Goal: Task Accomplishment & Management: Manage account settings

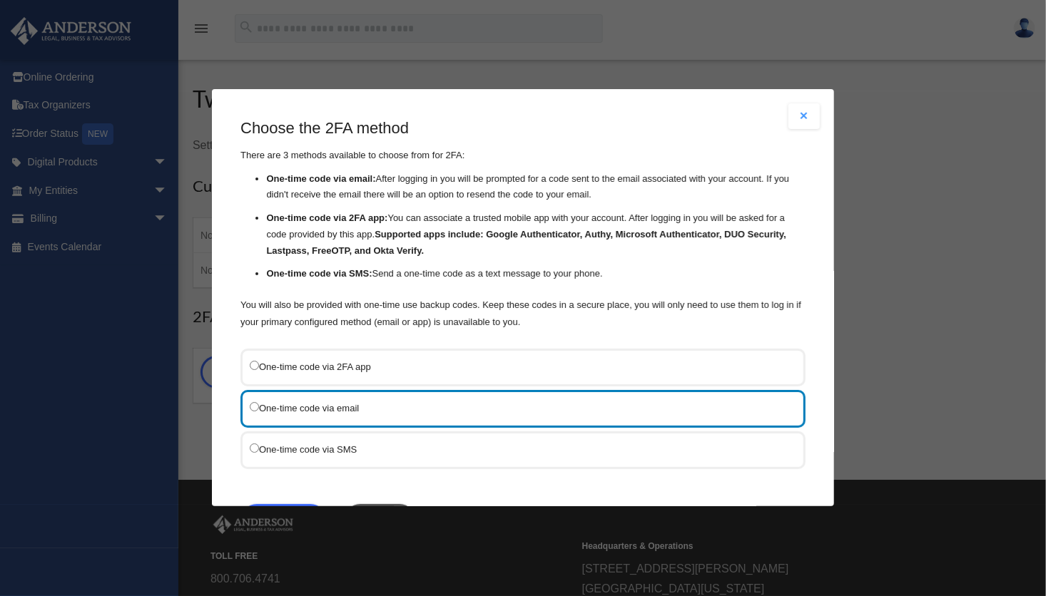
scroll to position [54, 0]
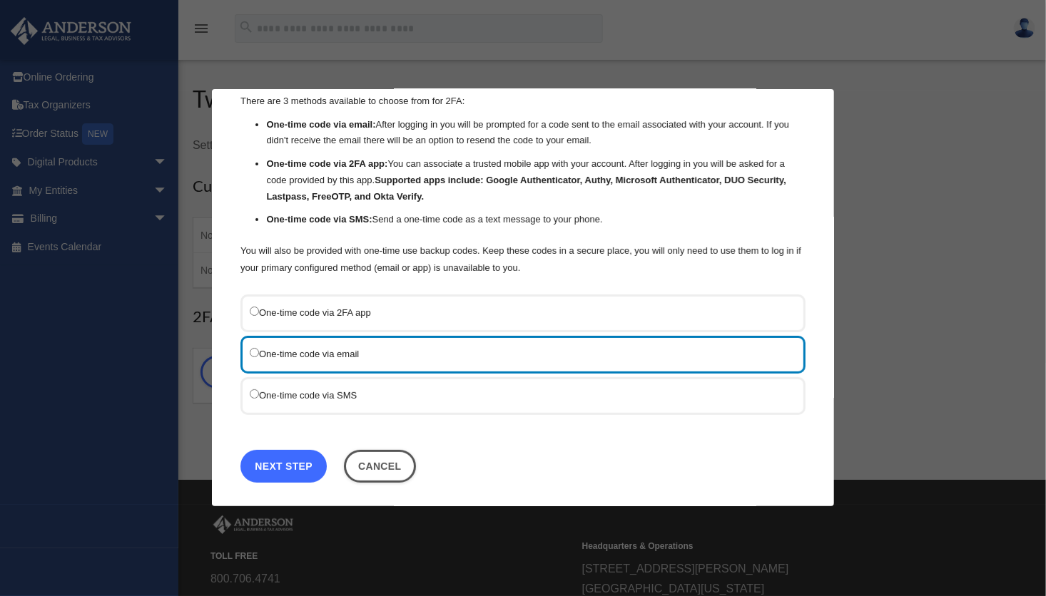
click at [289, 462] on link "Next Step" at bounding box center [283, 466] width 86 height 33
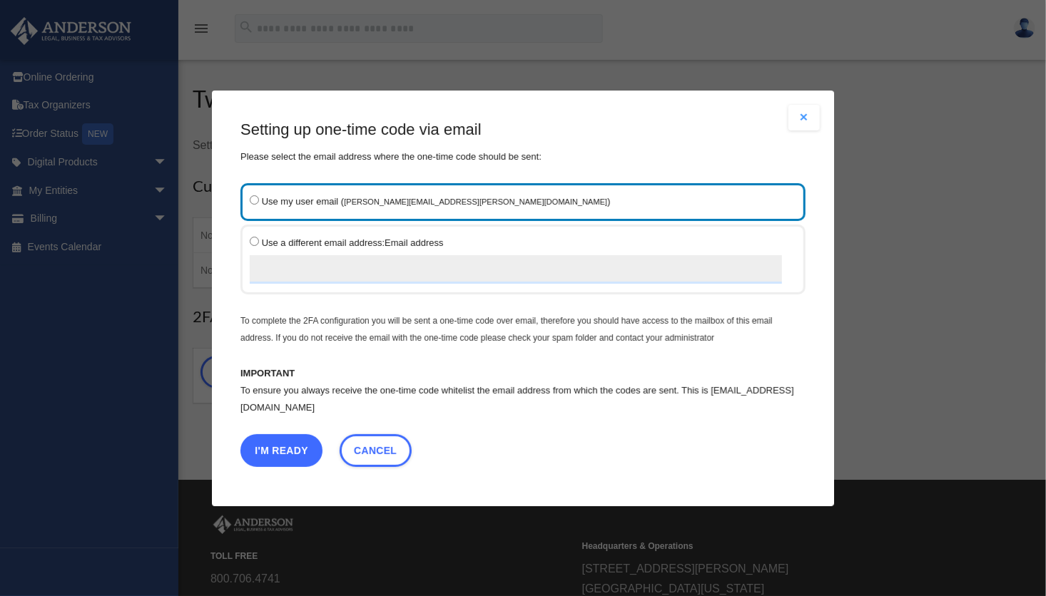
click at [288, 452] on button "I'm Ready" at bounding box center [281, 450] width 82 height 33
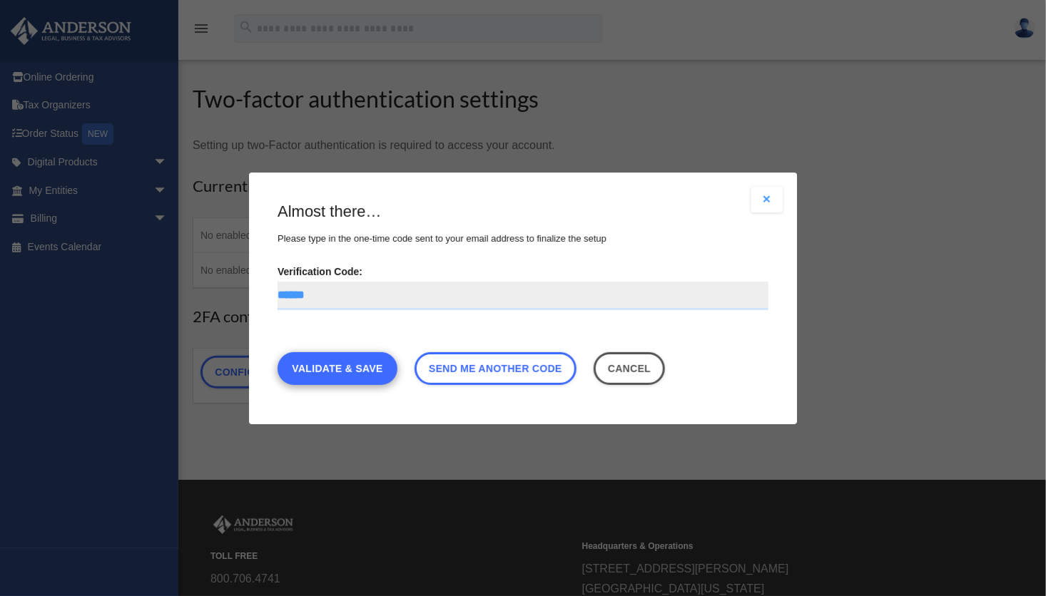
type input "******"
click at [346, 370] on link "Validate & Save" at bounding box center [338, 368] width 120 height 33
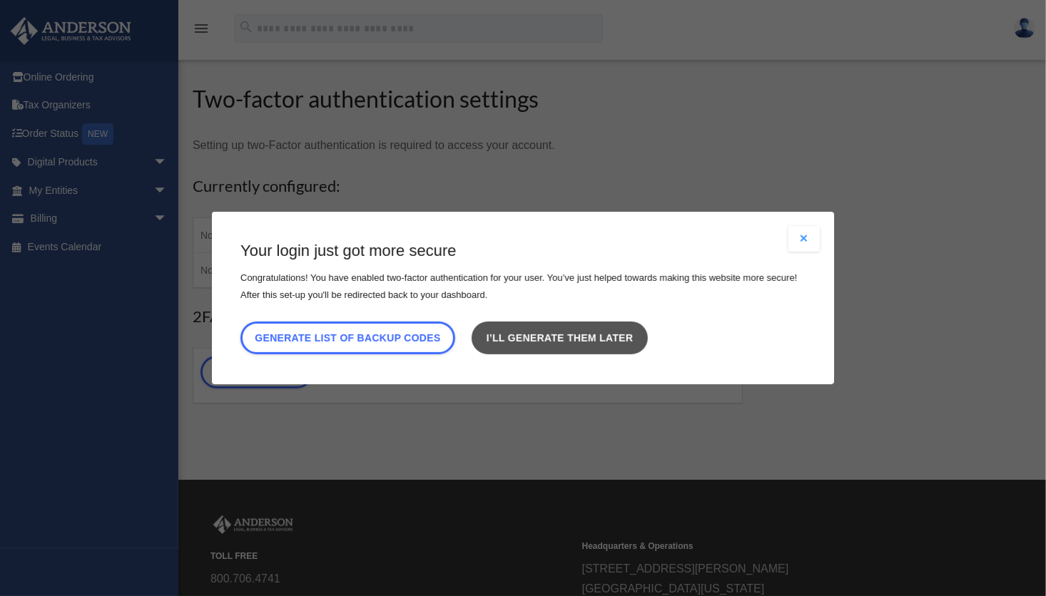
click at [624, 337] on link "I’ll generate them later" at bounding box center [560, 338] width 176 height 33
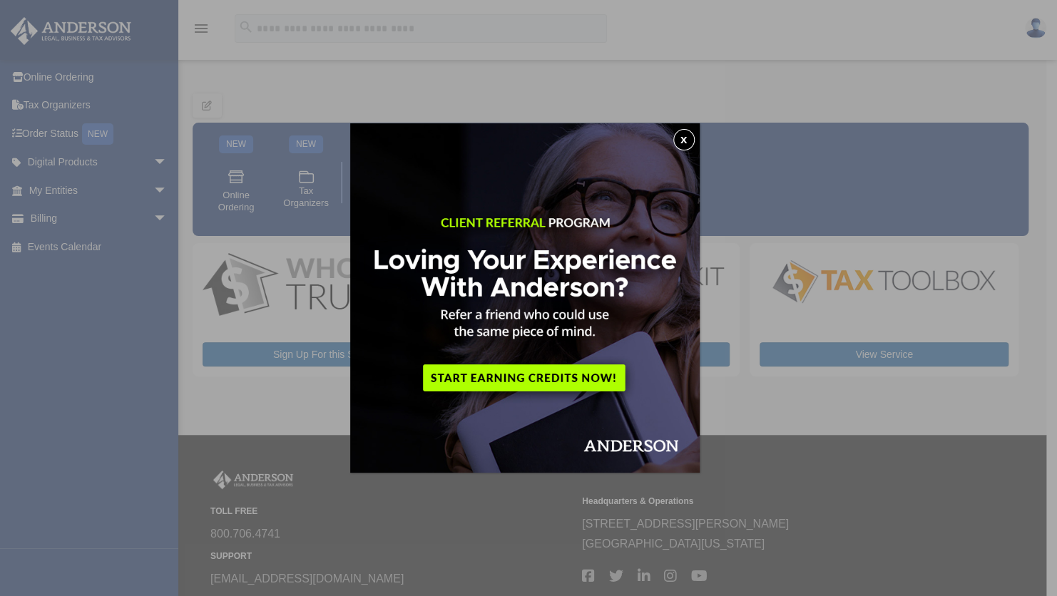
click at [688, 143] on button "x" at bounding box center [683, 139] width 21 height 21
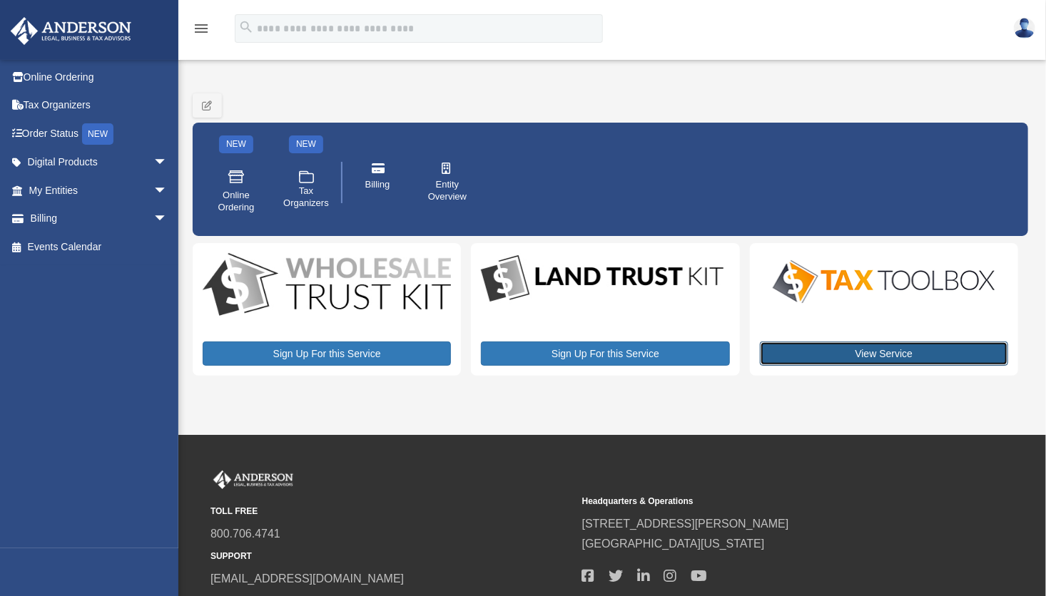
click at [896, 352] on link "View Service" at bounding box center [884, 354] width 248 height 24
